Goal: Task Accomplishment & Management: Manage account settings

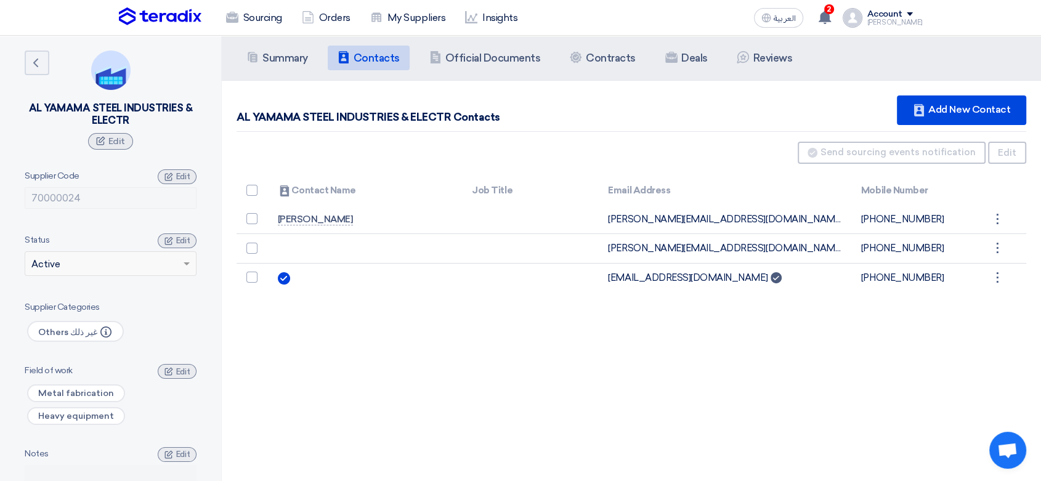
click at [819, 14] on use at bounding box center [825, 17] width 12 height 14
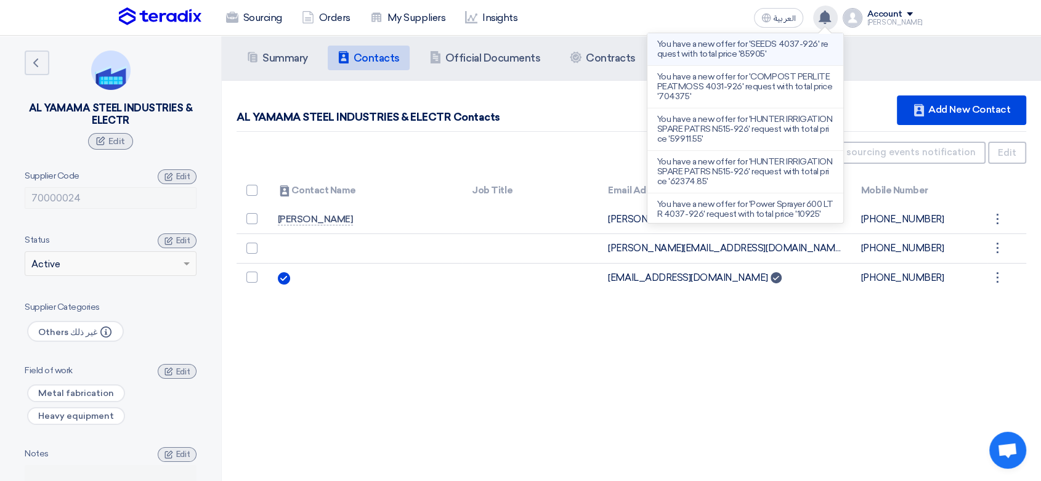
click at [749, 54] on p "You have a new offer for 'SEEDS 4037-926' request with total price '85905'" at bounding box center [745, 49] width 176 height 20
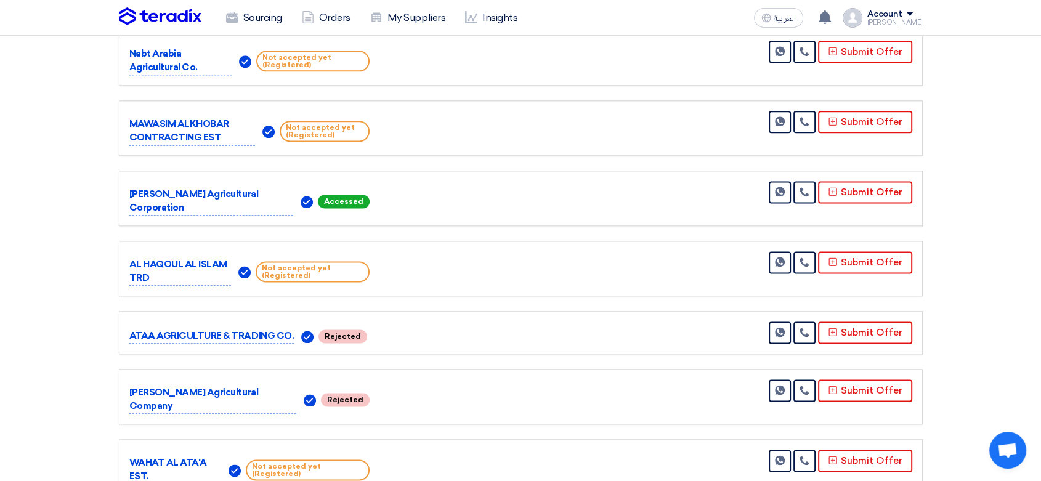
scroll to position [1689, 0]
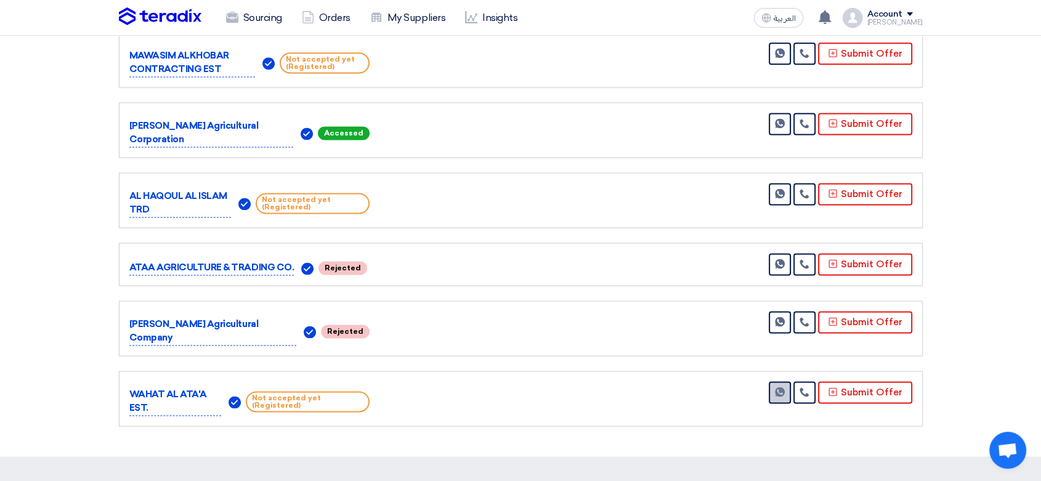
click at [781, 387] on use at bounding box center [780, 392] width 10 height 10
click at [810, 381] on link at bounding box center [805, 392] width 22 height 22
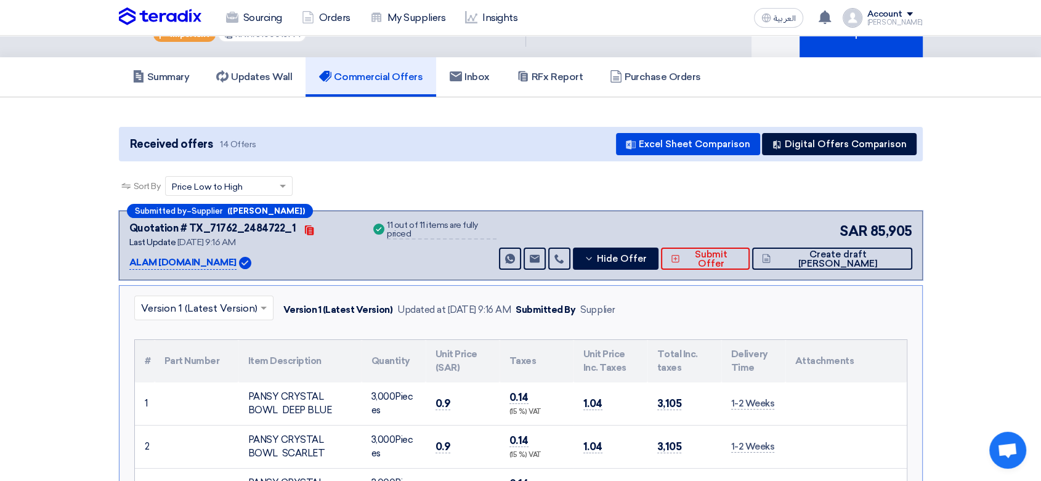
scroll to position [0, 0]
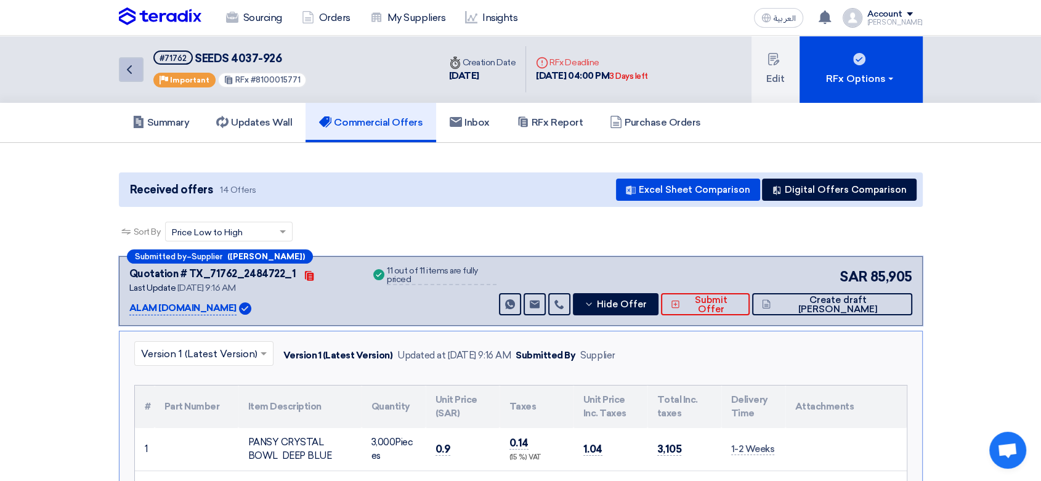
click at [138, 60] on link "Back" at bounding box center [131, 69] width 25 height 25
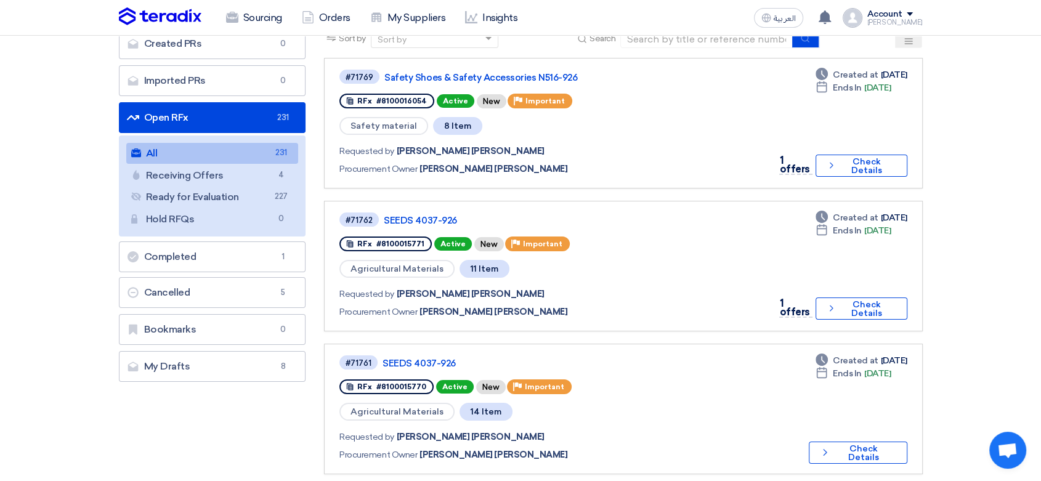
scroll to position [137, 0]
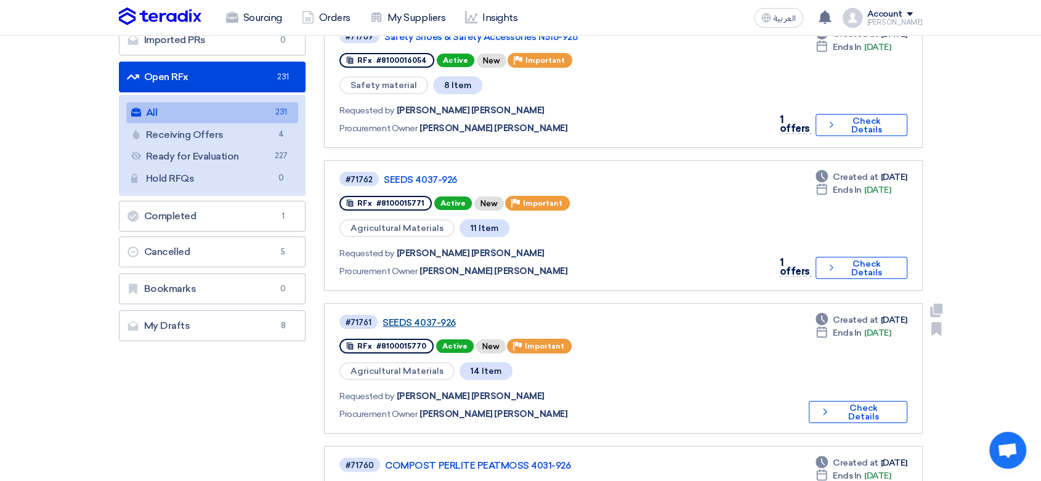
click at [431, 317] on link "SEEDS 4037-926" at bounding box center [537, 322] width 308 height 11
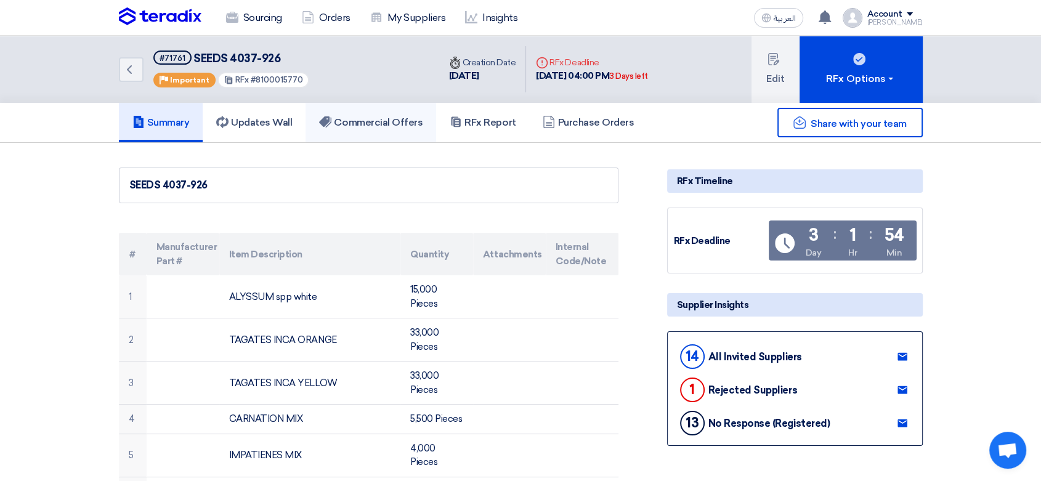
click at [373, 116] on h5 "Commercial Offers" at bounding box center [371, 122] width 104 height 12
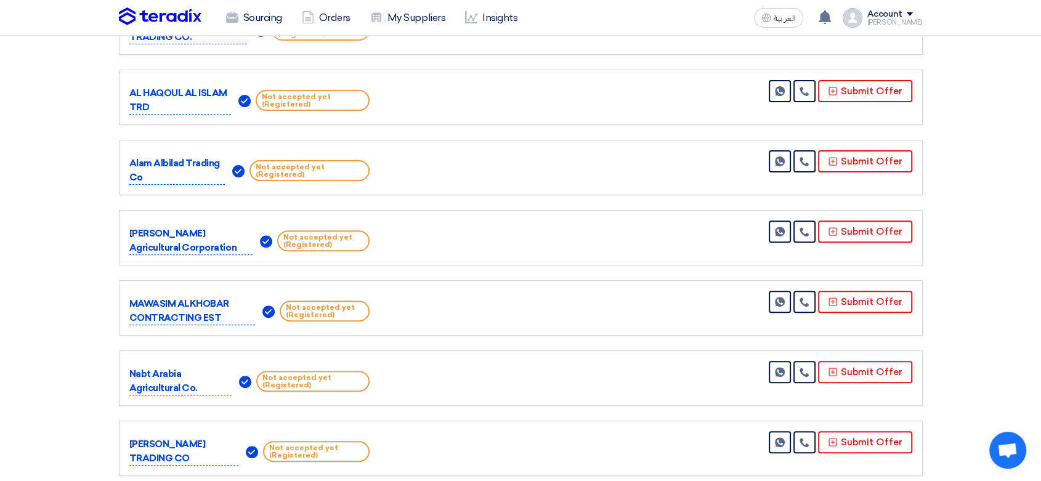
scroll to position [395, 0]
